Goal: Complete application form: Complete application form

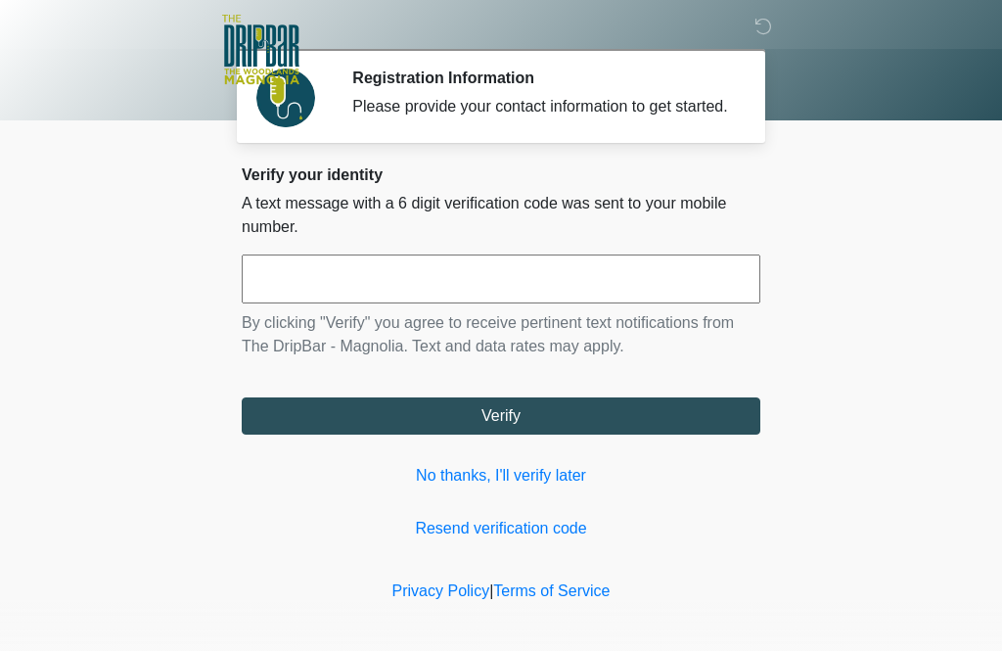
scroll to position [2, 0]
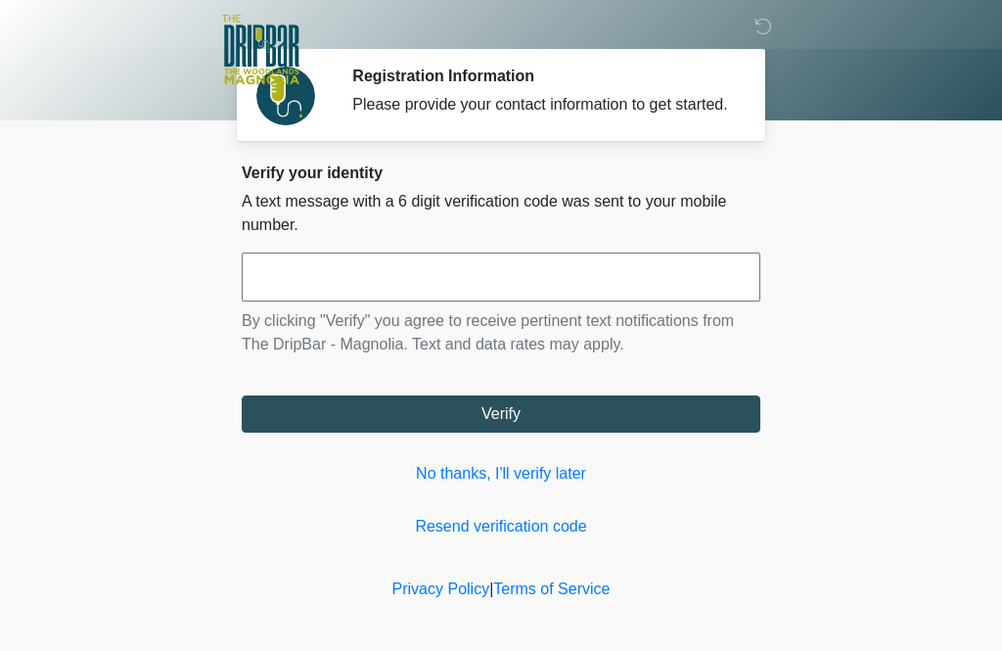
click at [692, 273] on input "text" at bounding box center [501, 277] width 519 height 49
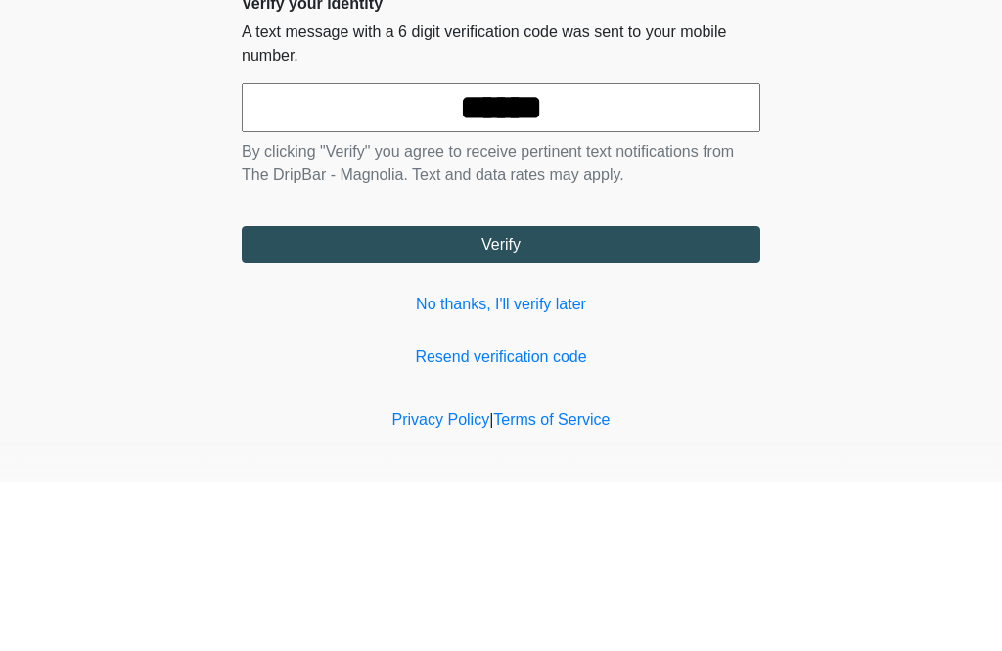
type input "******"
click at [915, 151] on body "‎ ‎ ‎ ‎ Registration Information Please provide your contact information to get…" at bounding box center [501, 323] width 1002 height 651
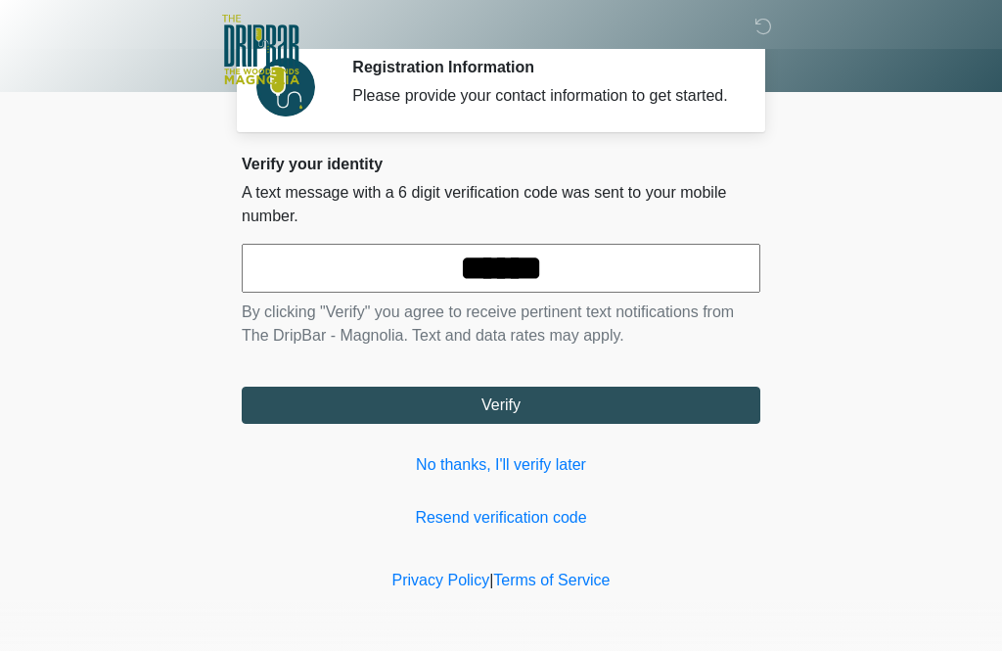
click at [589, 403] on button "Verify" at bounding box center [501, 405] width 519 height 37
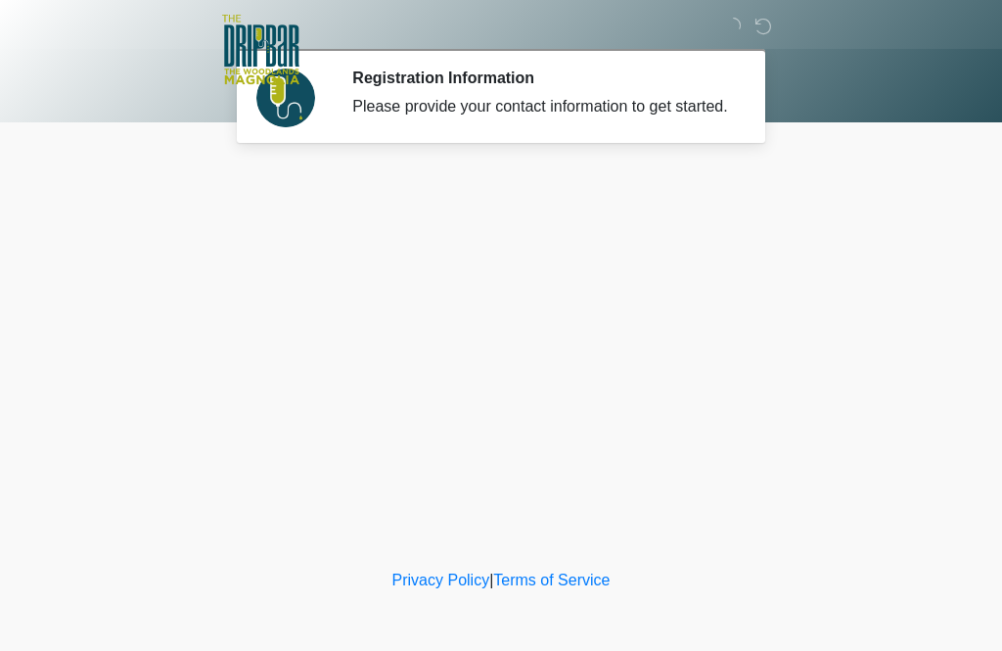
scroll to position [0, 0]
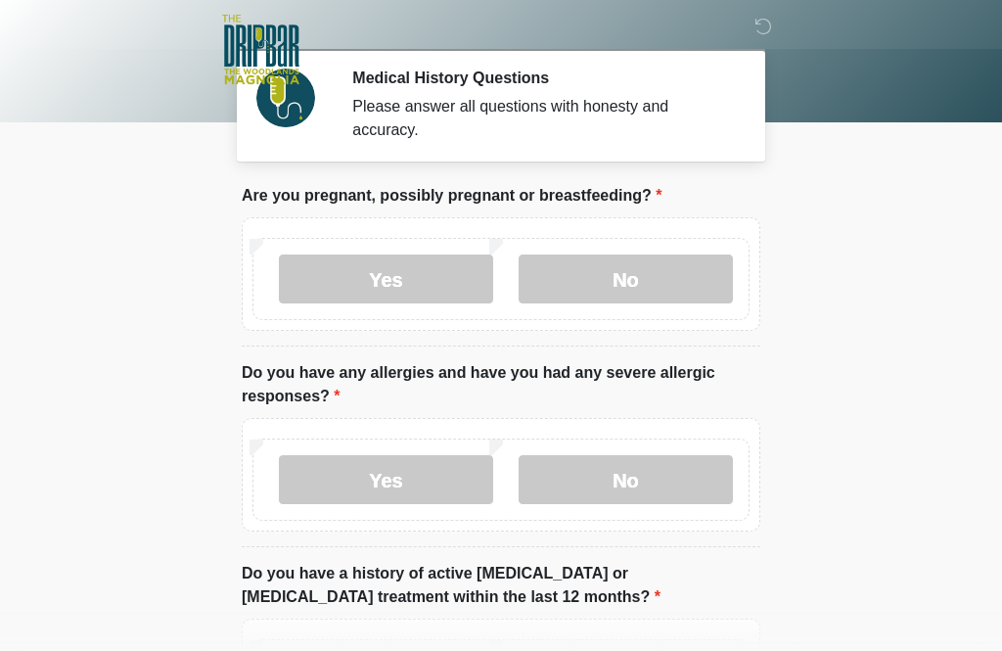
click at [660, 271] on label "No" at bounding box center [626, 279] width 214 height 49
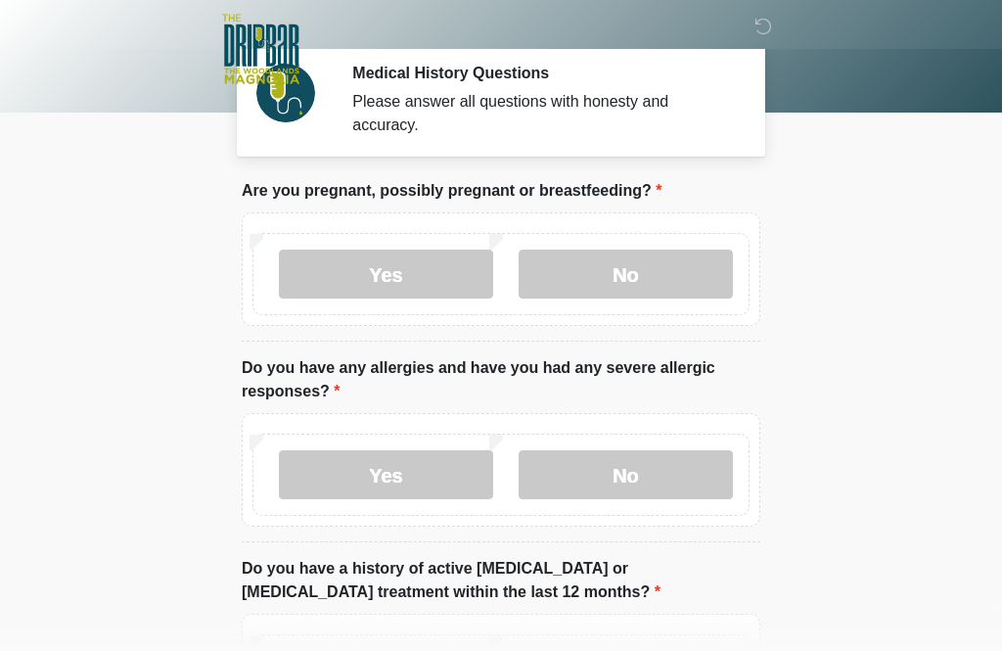
scroll to position [9, 0]
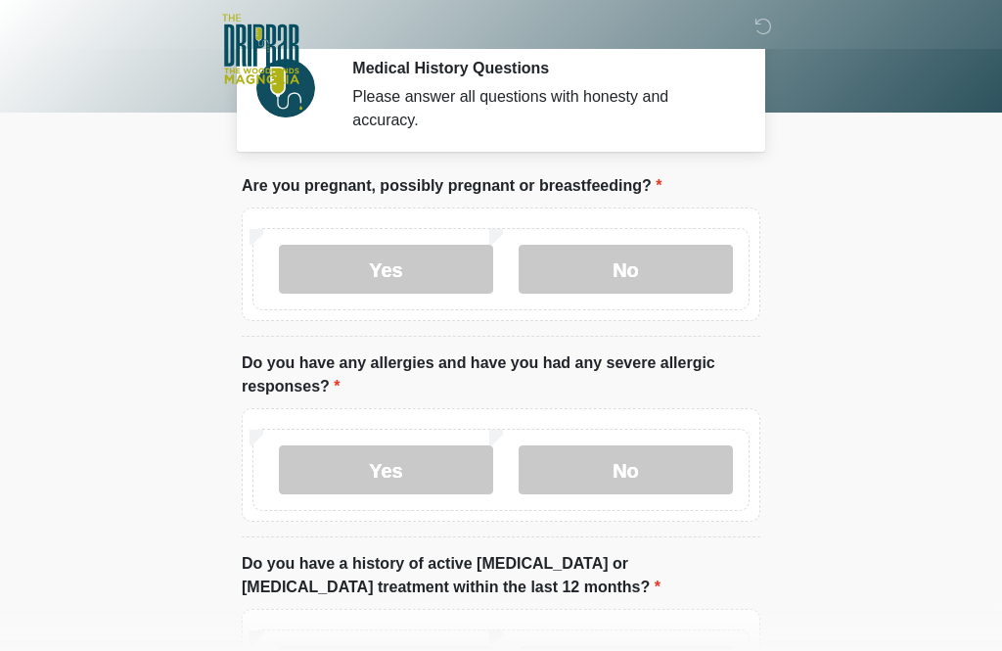
click at [676, 464] on label "No" at bounding box center [626, 470] width 214 height 49
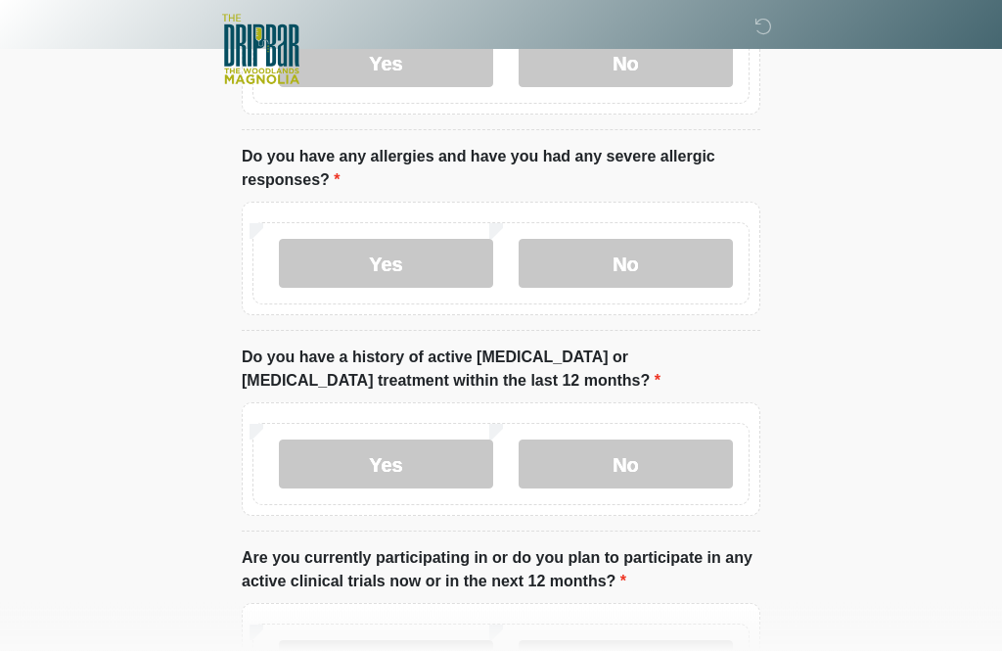
click at [682, 467] on label "No" at bounding box center [626, 465] width 214 height 49
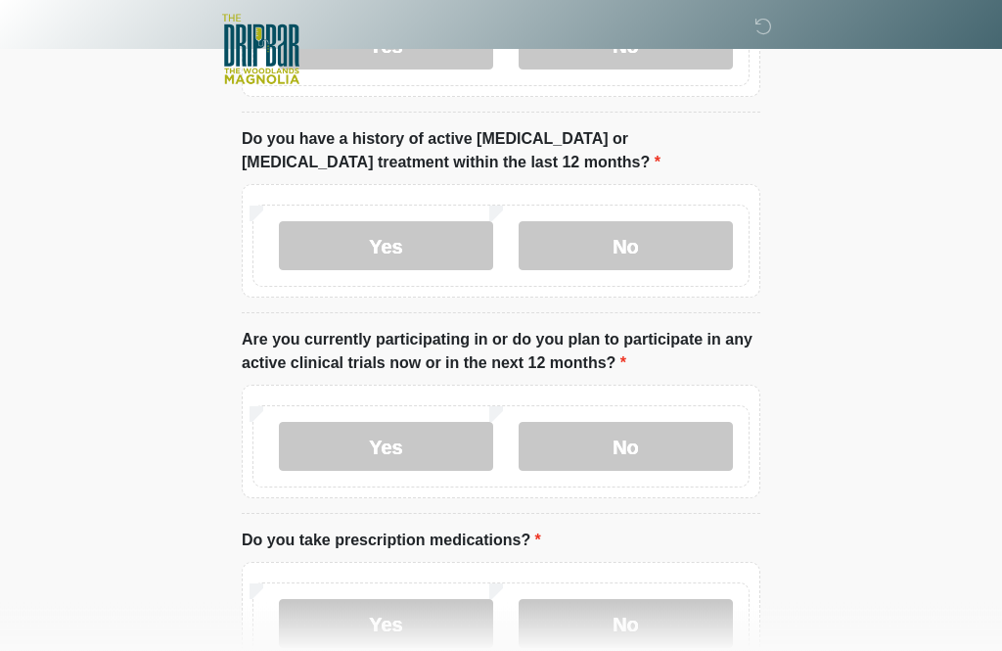
scroll to position [435, 0]
click at [680, 449] on label "No" at bounding box center [626, 446] width 214 height 49
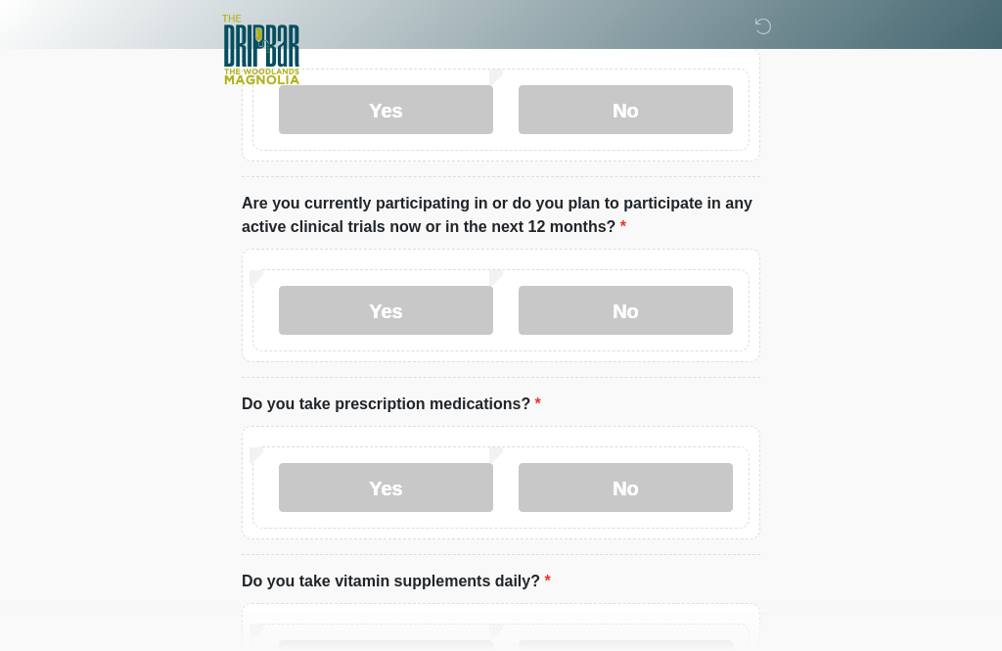
click at [682, 495] on label "No" at bounding box center [626, 487] width 214 height 49
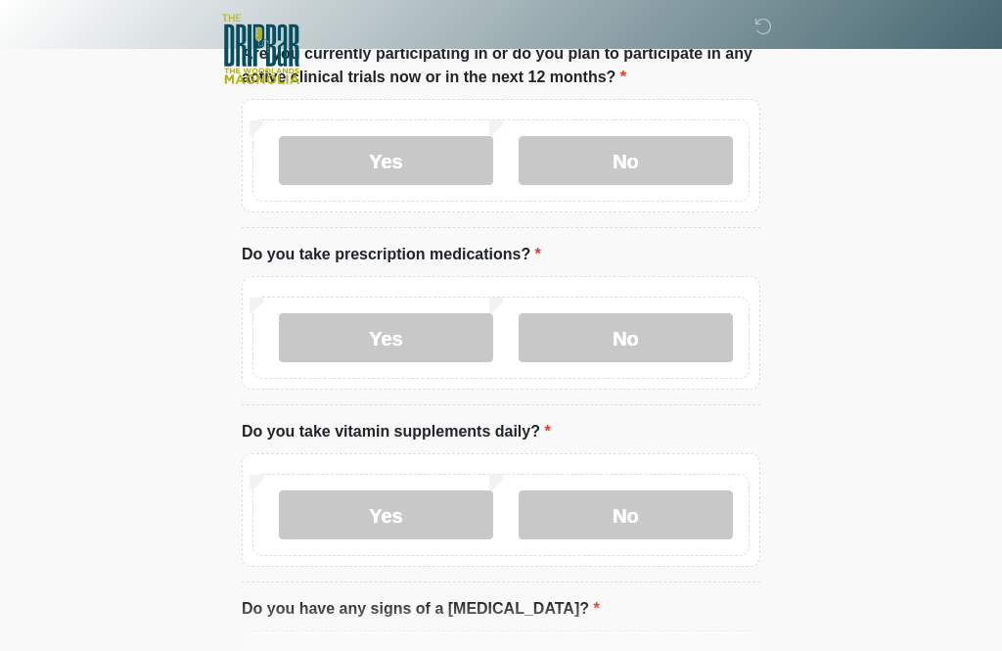
scroll to position [721, 0]
click at [462, 518] on label "Yes" at bounding box center [386, 514] width 214 height 49
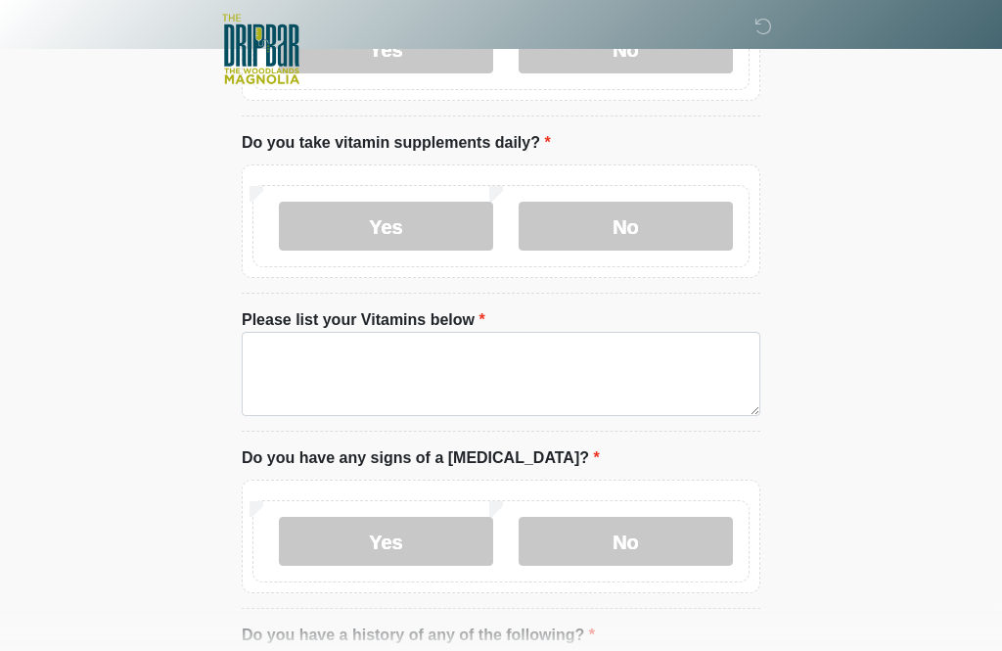
scroll to position [1010, 0]
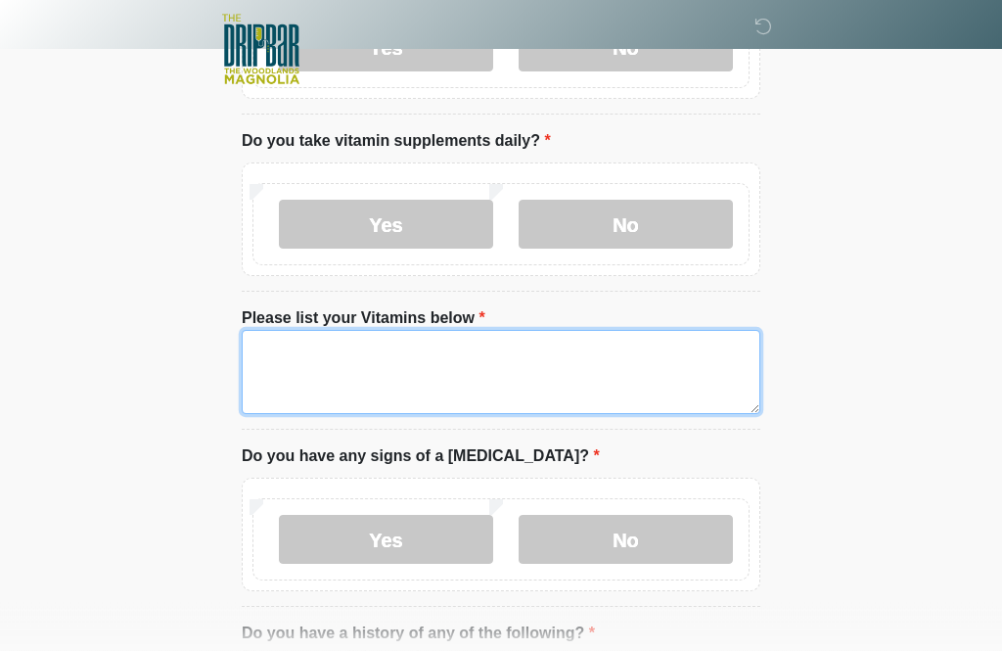
click at [686, 366] on textarea "Please list your Vitamins below" at bounding box center [501, 373] width 519 height 84
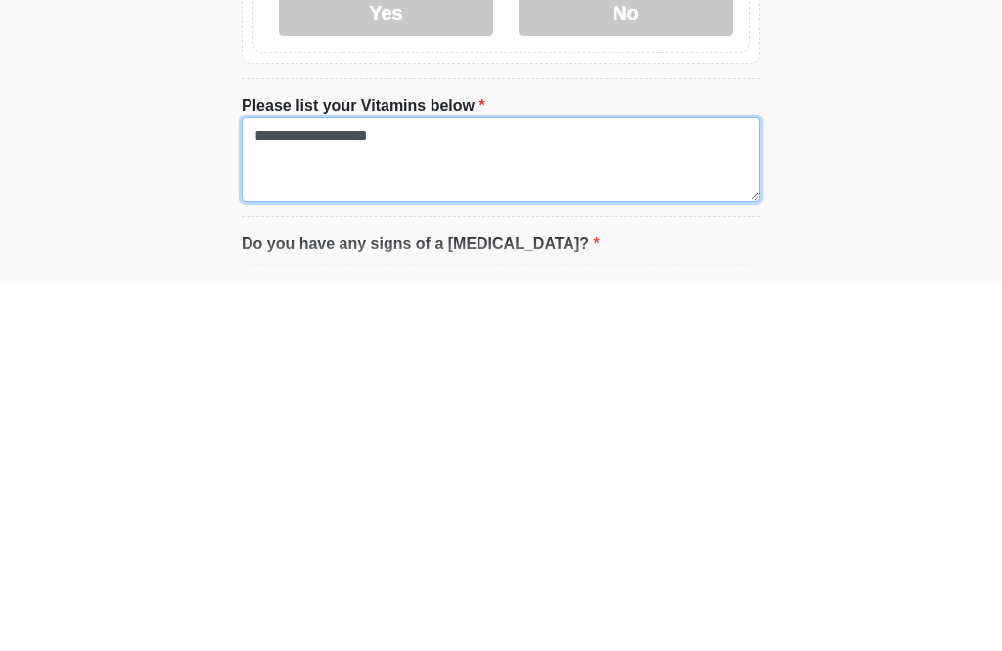
scroll to position [851, 0]
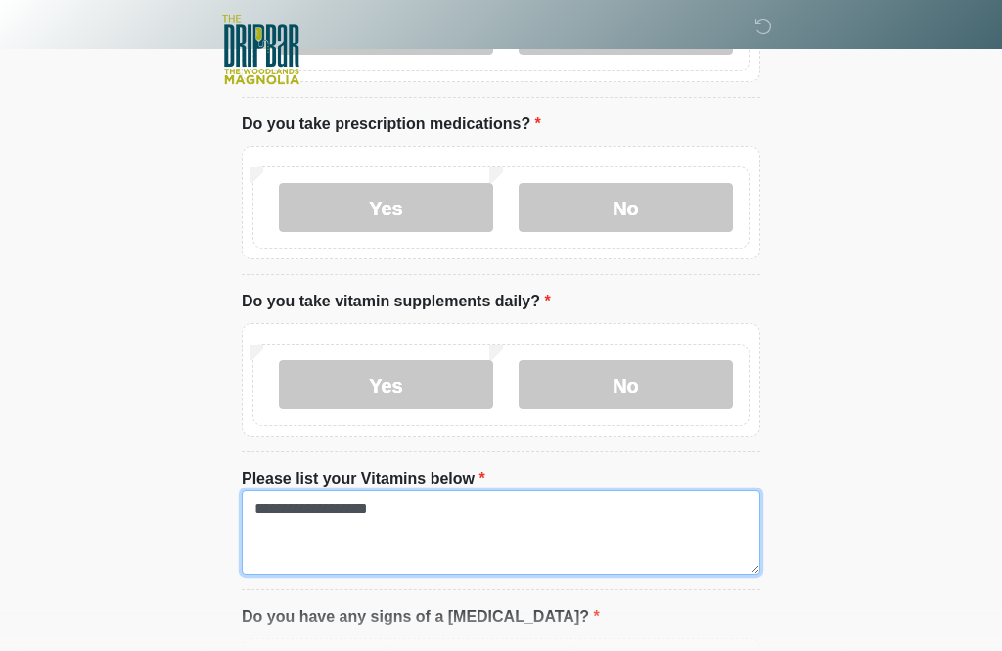
type textarea "**********"
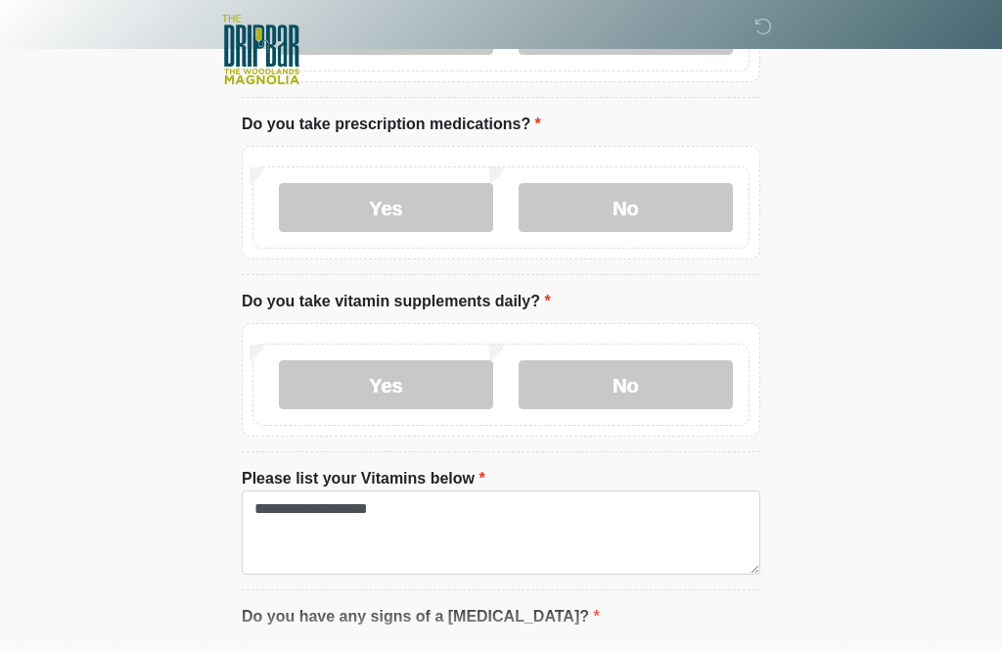
click at [428, 216] on label "Yes" at bounding box center [386, 207] width 214 height 49
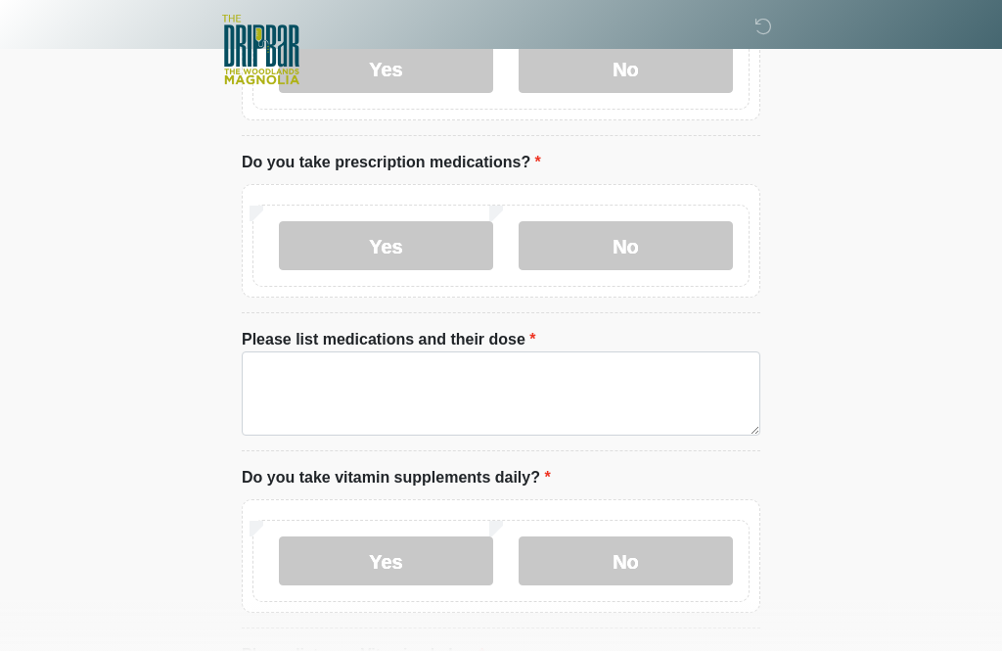
click at [679, 243] on label "No" at bounding box center [626, 245] width 214 height 49
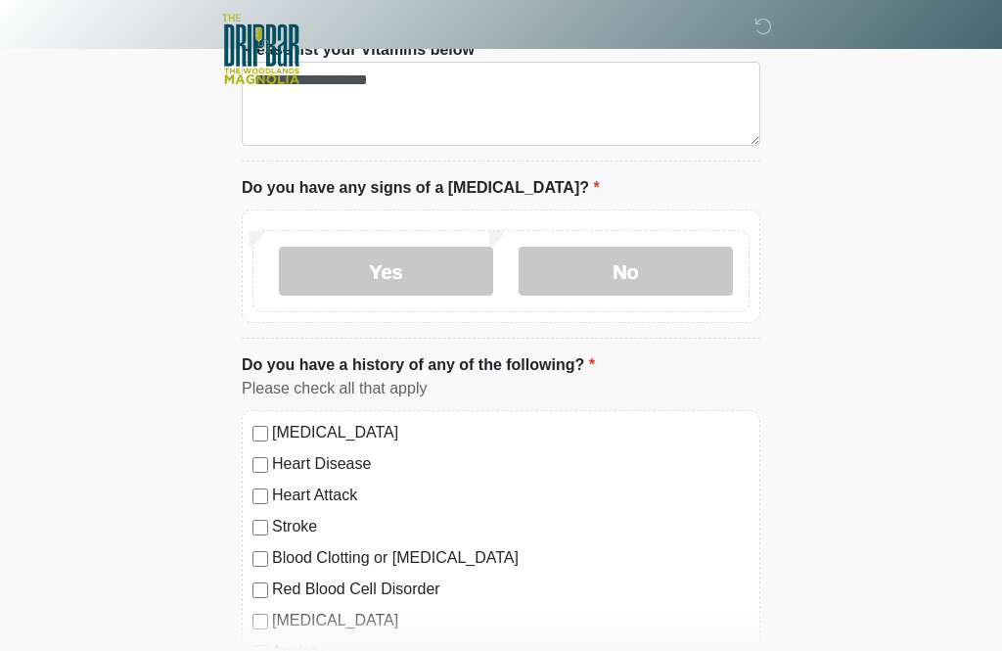
scroll to position [1281, 0]
click at [640, 269] on label "No" at bounding box center [626, 270] width 214 height 49
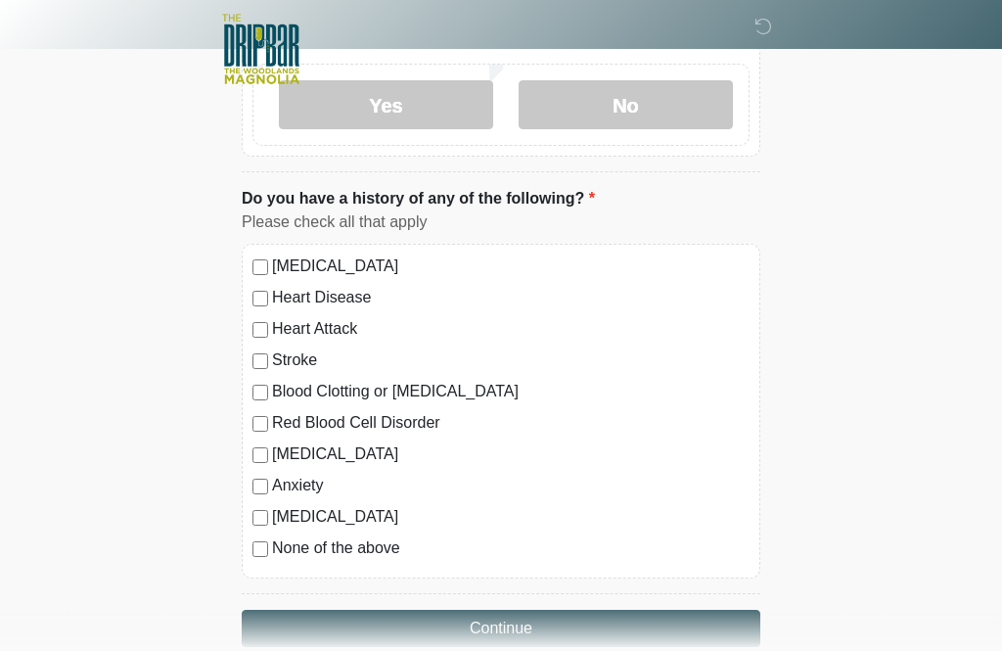
scroll to position [1447, 0]
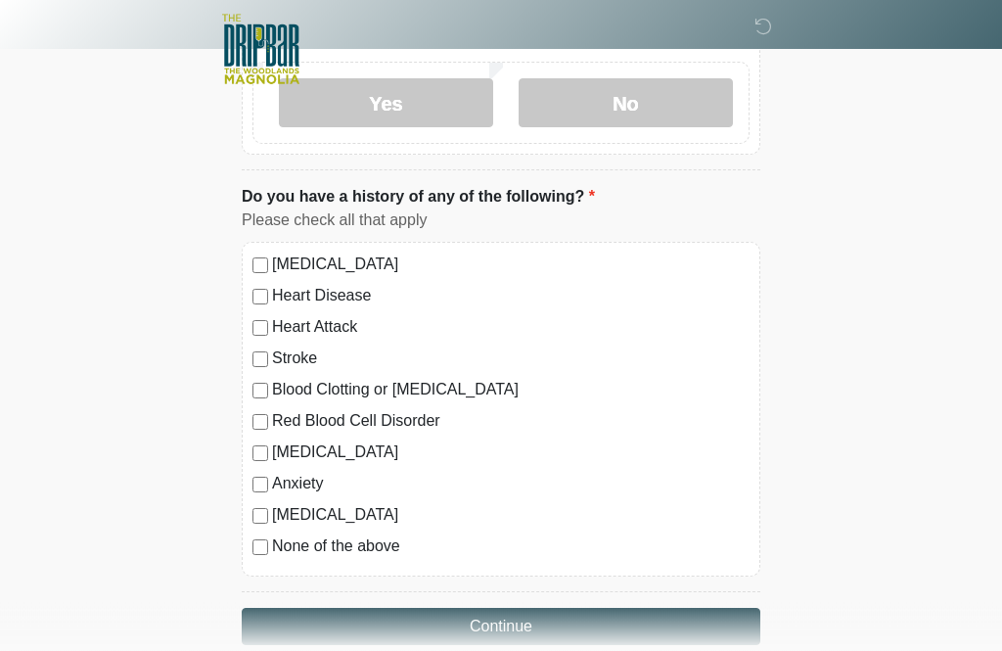
click at [372, 549] on label "None of the above" at bounding box center [511, 547] width 478 height 23
click at [608, 623] on button "Continue" at bounding box center [501, 627] width 519 height 37
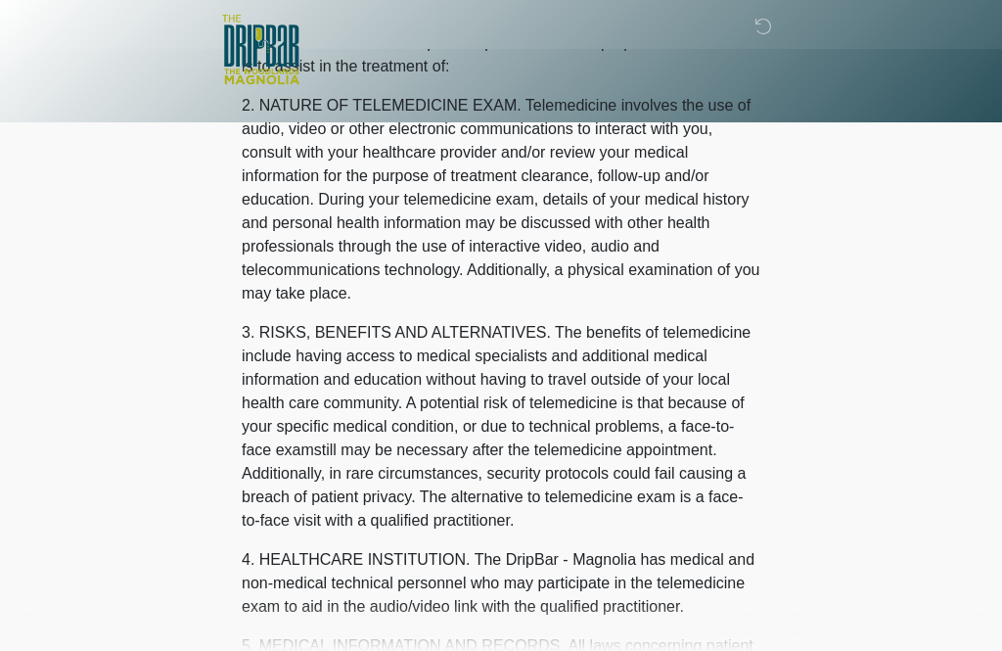
scroll to position [0, 0]
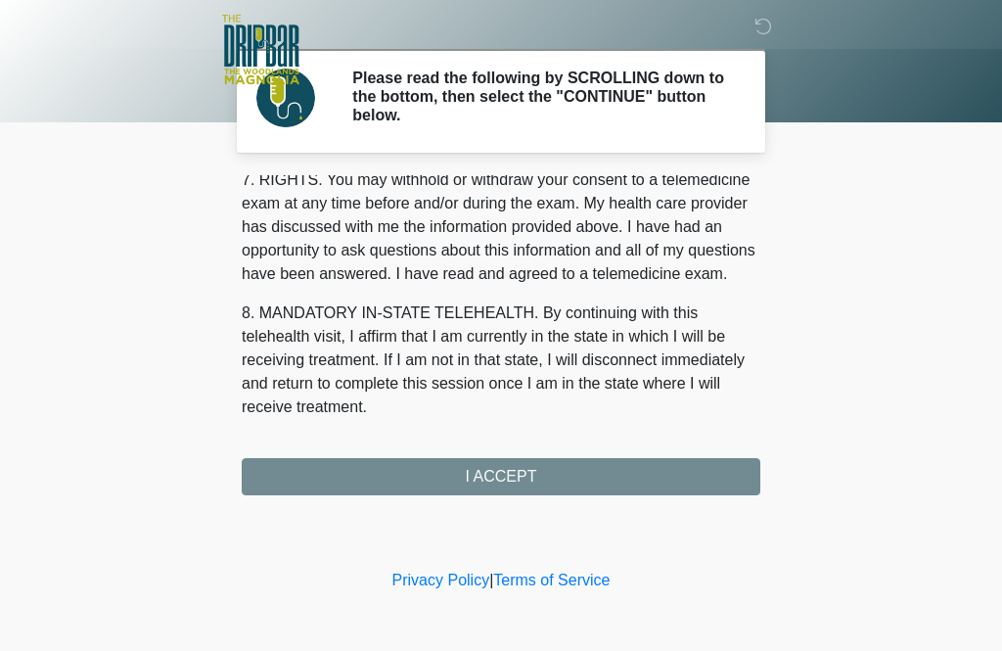
click at [653, 478] on div "1. PURPOSE. The purpose of this form is to obtain your consent for a telemedici…" at bounding box center [501, 335] width 519 height 320
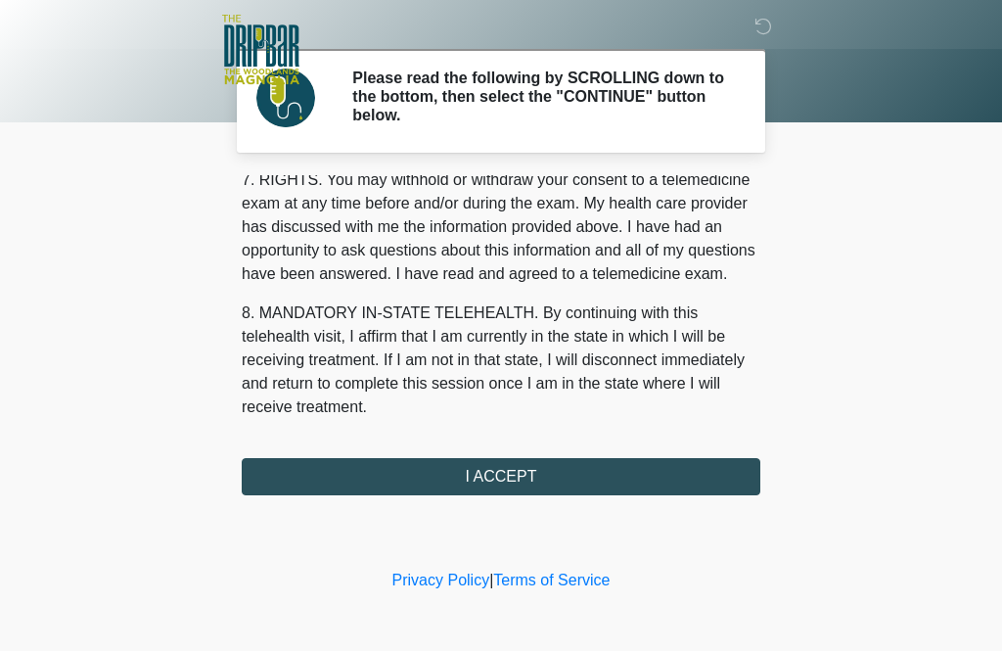
scroll to position [876, 0]
click at [556, 475] on button "I ACCEPT" at bounding box center [501, 476] width 519 height 37
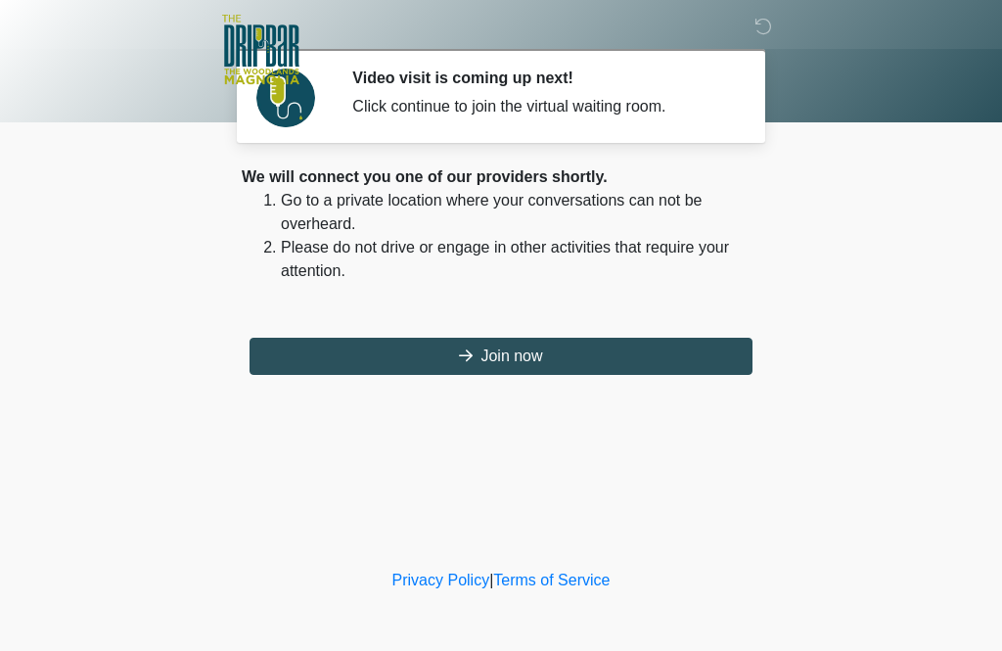
click at [588, 356] on button "Join now" at bounding box center [501, 356] width 503 height 37
